Goal: Information Seeking & Learning: Learn about a topic

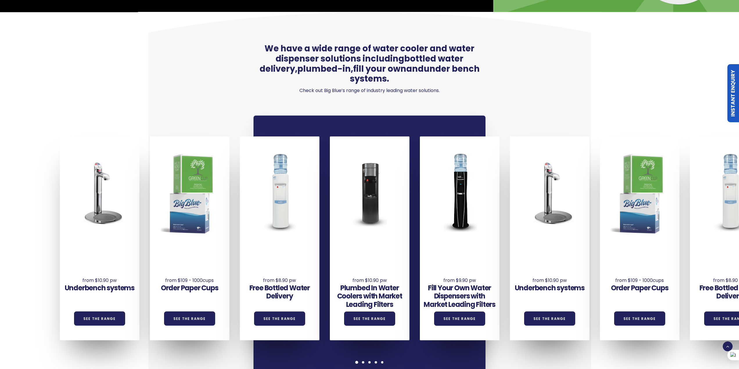
scroll to position [435, 0]
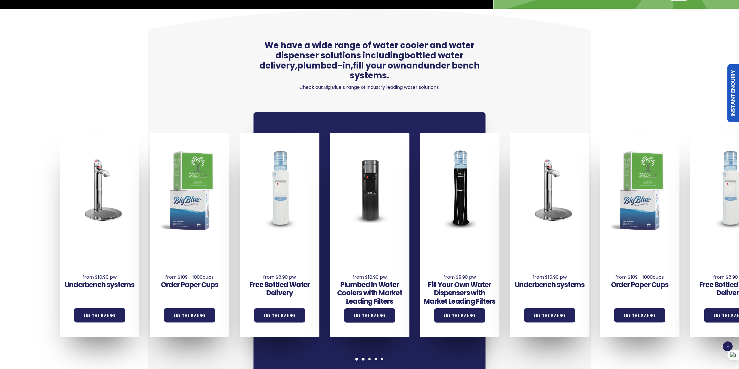
click at [362, 358] on span at bounding box center [363, 359] width 3 height 3
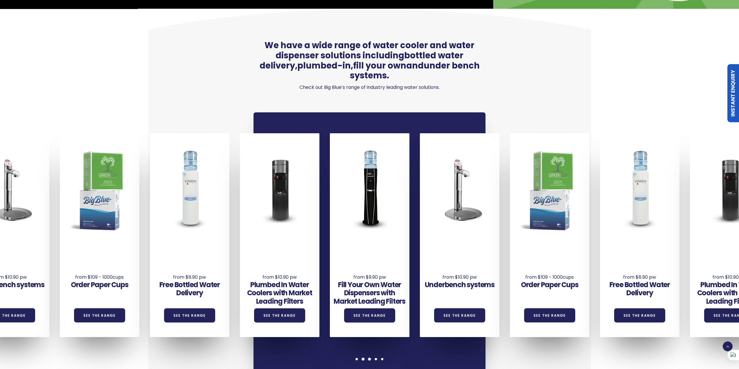
click at [370, 358] on span at bounding box center [369, 359] width 3 height 3
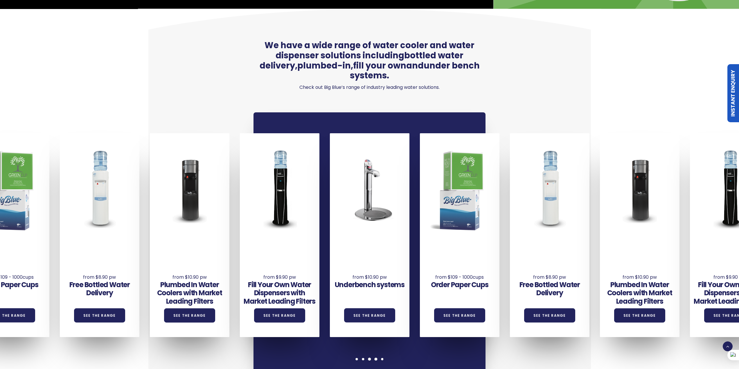
click at [377, 358] on span at bounding box center [376, 359] width 3 height 3
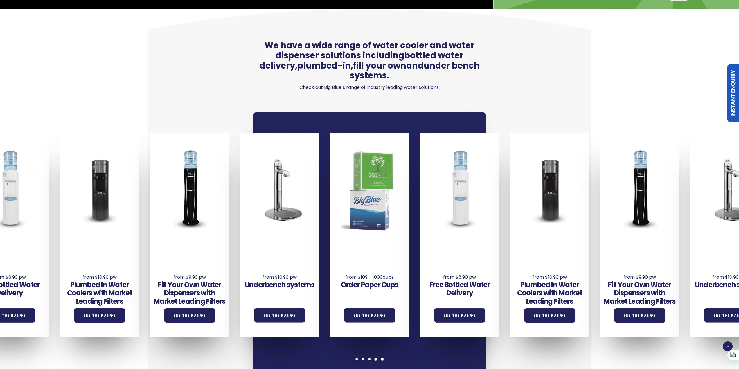
click at [385, 358] on div at bounding box center [382, 359] width 6 height 3
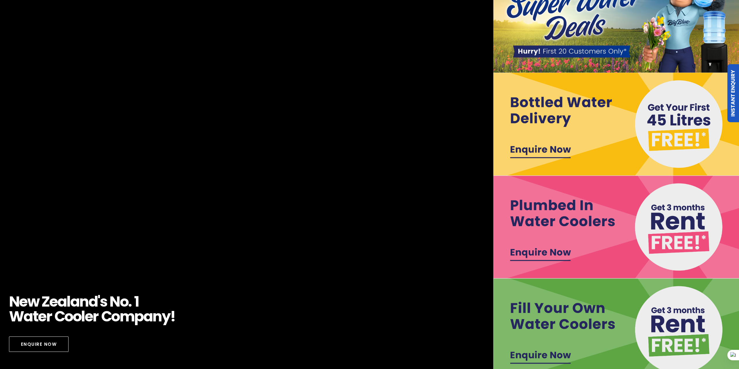
scroll to position [0, 0]
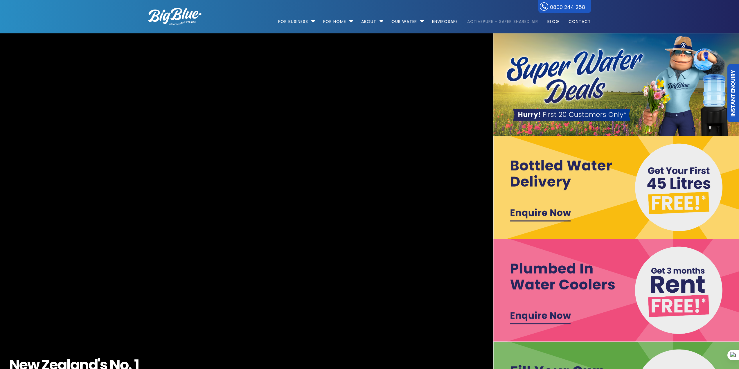
click at [480, 22] on link "ActivePure – Safer Shared Air" at bounding box center [502, 18] width 79 height 37
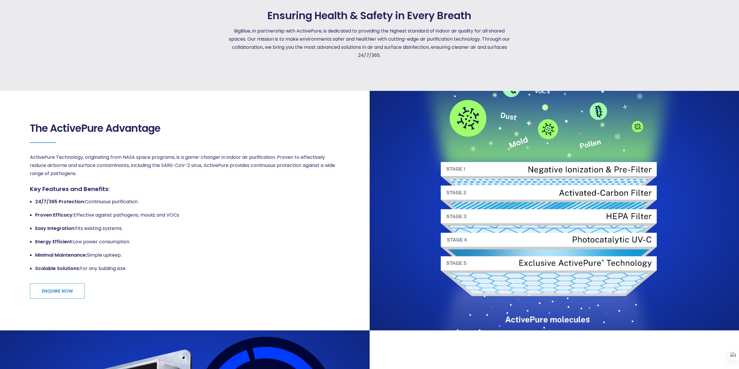
scroll to position [203, 0]
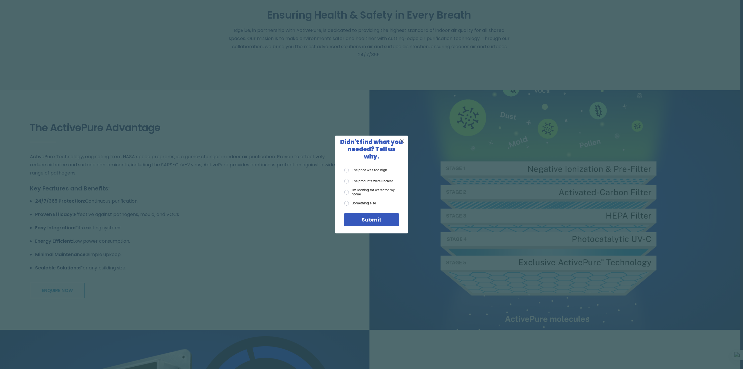
click at [402, 145] on span "X" at bounding box center [402, 140] width 5 height 7
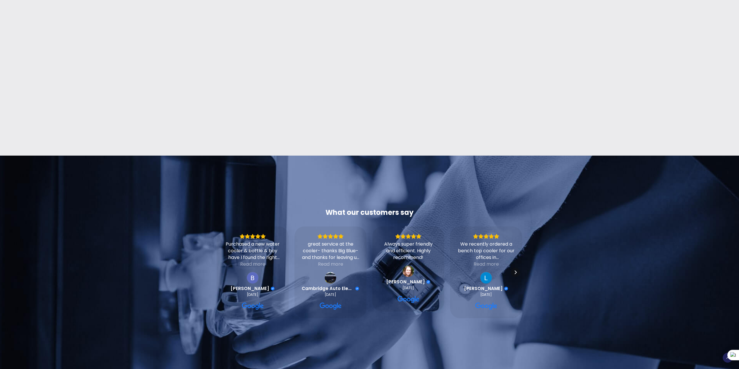
scroll to position [1597, 0]
